Goal: Task Accomplishment & Management: Manage account settings

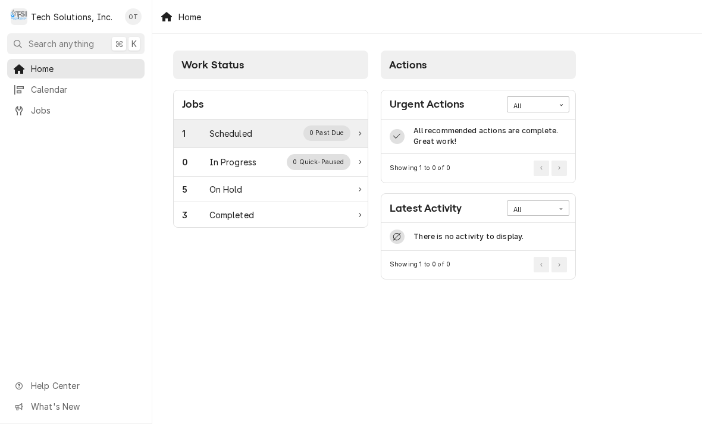
click at [241, 129] on div "Scheduled" at bounding box center [230, 133] width 43 height 12
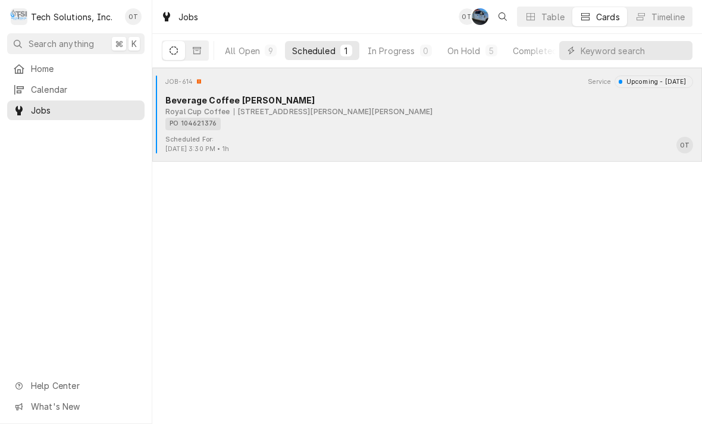
click at [283, 119] on div "PO 104621376" at bounding box center [424, 124] width 519 height 12
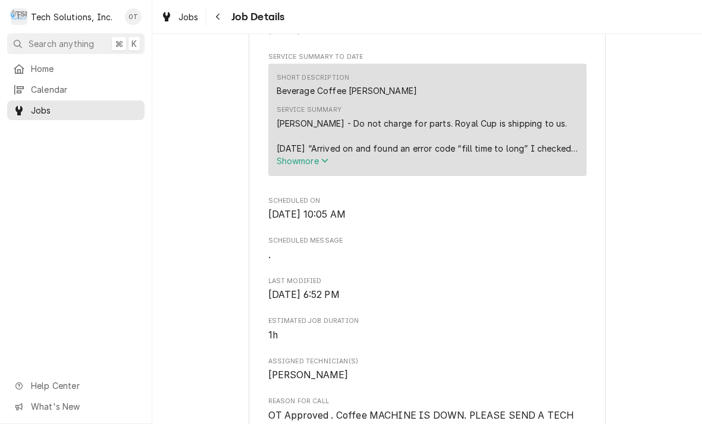
scroll to position [403, 0]
click at [329, 167] on span "Show more" at bounding box center [303, 161] width 52 height 10
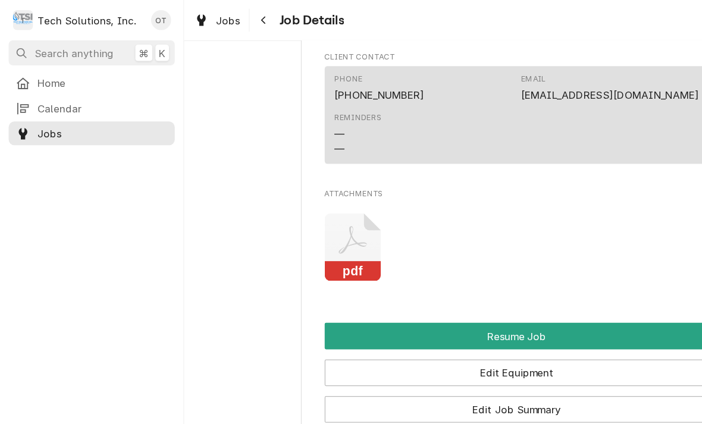
scroll to position [1183, 0]
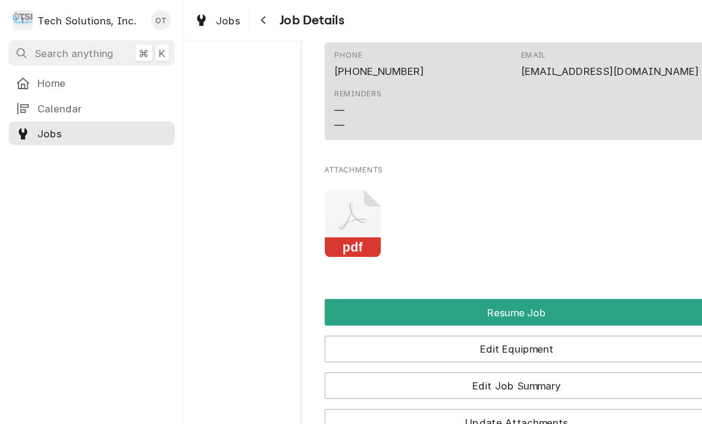
click at [290, 199] on rect "Attachments" at bounding box center [291, 205] width 47 height 17
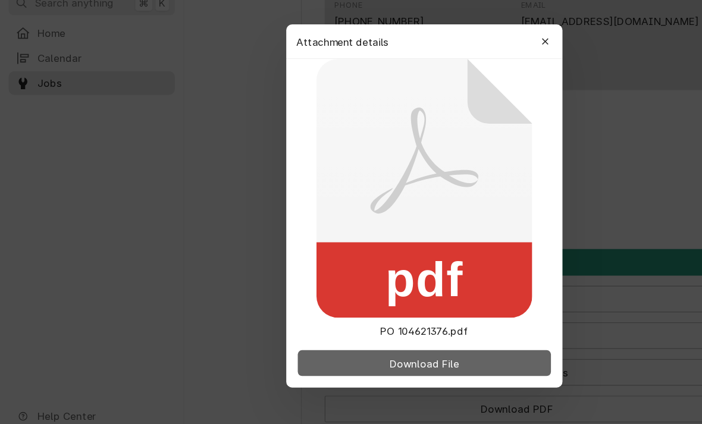
click at [371, 336] on span "Download File" at bounding box center [350, 342] width 62 height 12
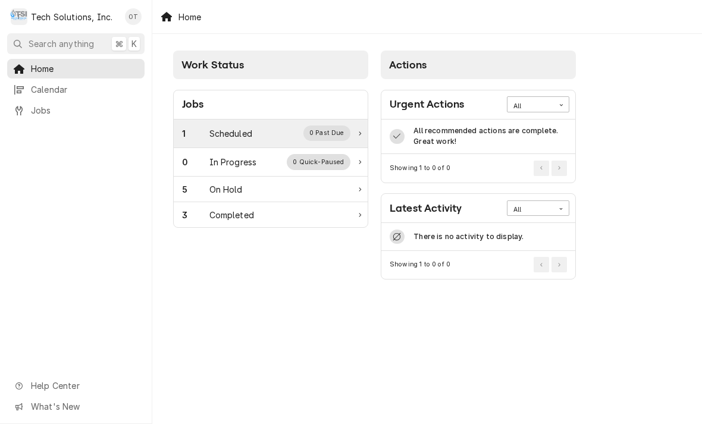
click at [245, 130] on div "Scheduled" at bounding box center [230, 133] width 43 height 12
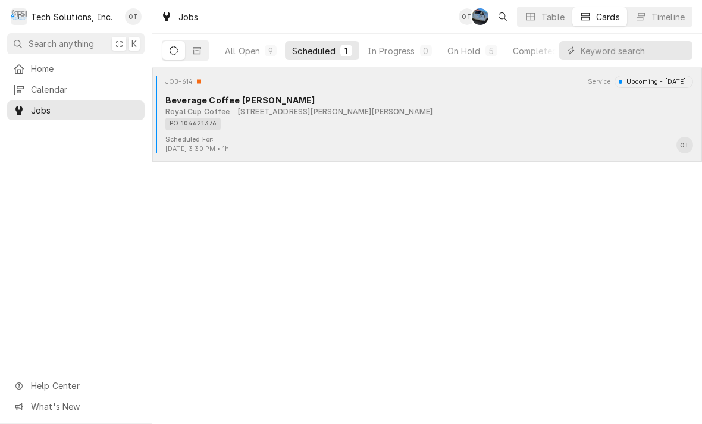
click at [394, 118] on div "PO 104621376" at bounding box center [424, 124] width 519 height 12
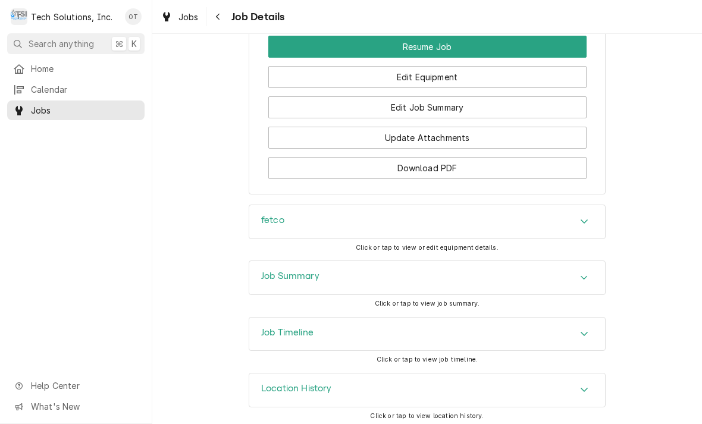
scroll to position [1308, 0]
click at [593, 220] on div "Accordion Header" at bounding box center [584, 222] width 18 height 14
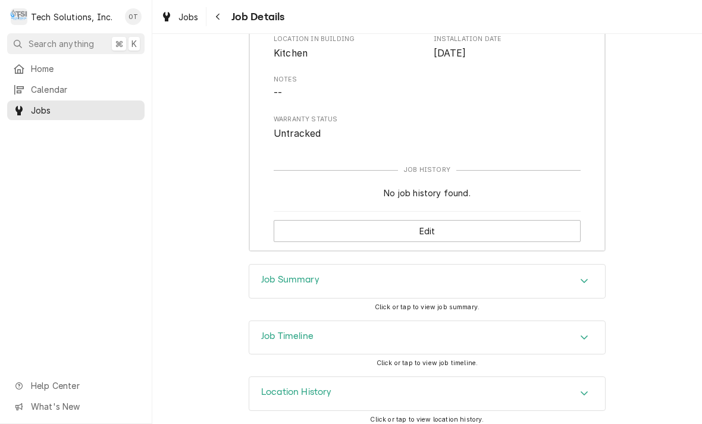
scroll to position [1644, 0]
click at [590, 332] on div "Accordion Header" at bounding box center [584, 338] width 18 height 14
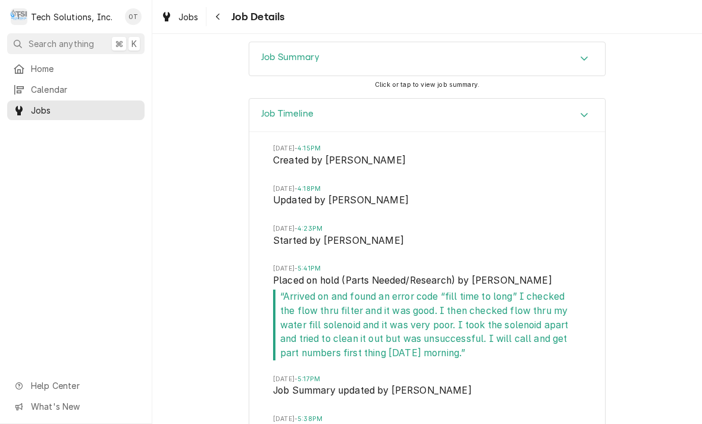
scroll to position [1805, 0]
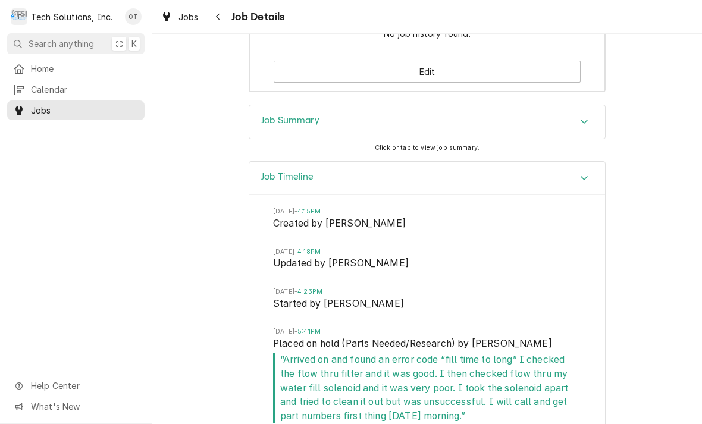
click at [594, 171] on div "Job Timeline" at bounding box center [427, 179] width 356 height 34
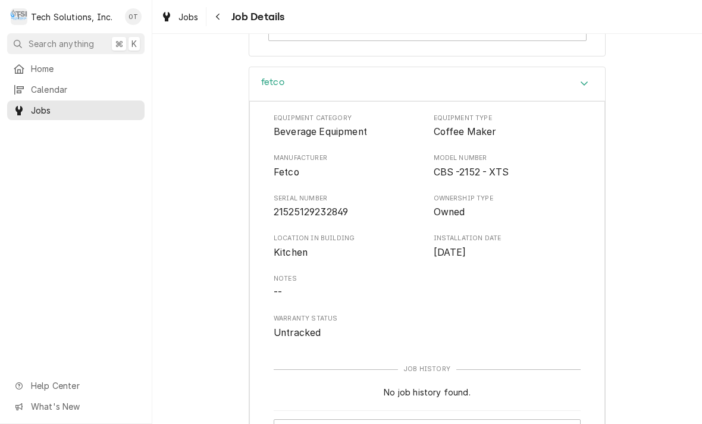
click at [597, 80] on div "fetco" at bounding box center [427, 84] width 356 height 34
